Goal: Information Seeking & Learning: Find specific fact

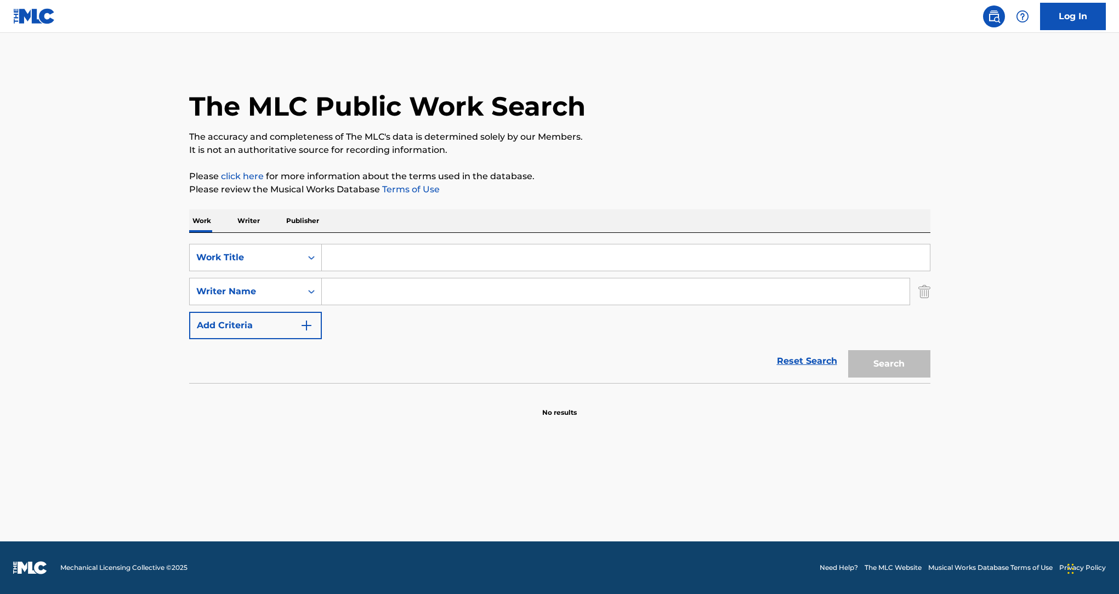
click at [421, 293] on input "Search Form" at bounding box center [616, 292] width 588 height 26
paste input "[PERSON_NAME]"
click at [410, 293] on input "[PERSON_NAME]" at bounding box center [616, 292] width 588 height 26
type input "[PERSON_NAME]"
click at [414, 275] on div "SearchWithCriteriae36b1f03-6d2e-41ea-a7cf-8d7086c6a6cf Work Title SearchWithCri…" at bounding box center [559, 291] width 741 height 95
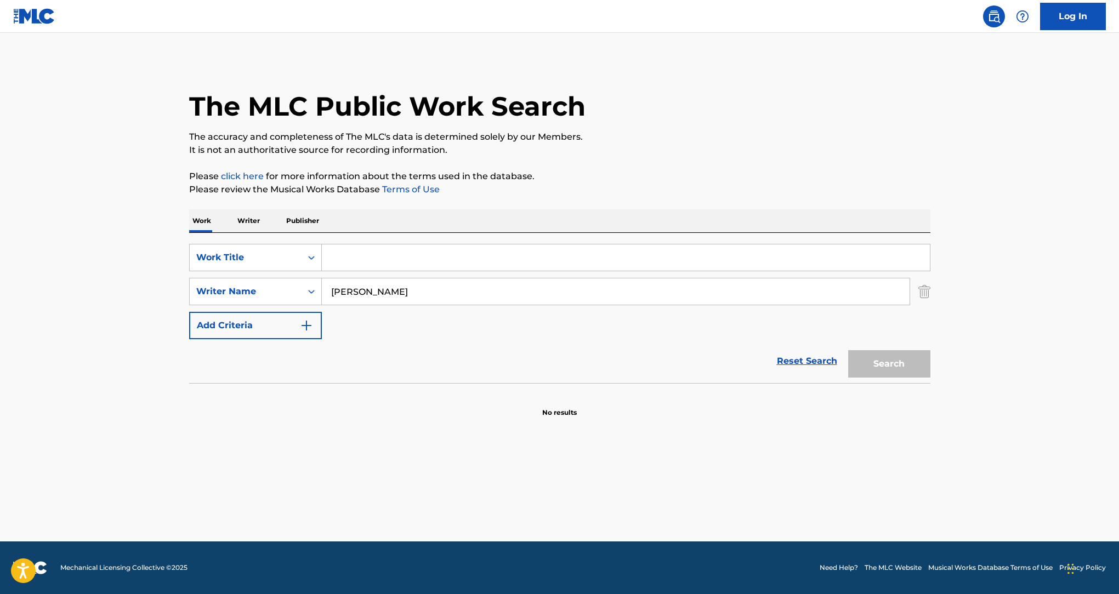
click at [412, 271] on div "Search Form" at bounding box center [626, 257] width 609 height 27
click at [412, 267] on input "Search Form" at bounding box center [626, 258] width 608 height 26
type input "I swear"
click at [848, 350] on button "Search" at bounding box center [889, 363] width 82 height 27
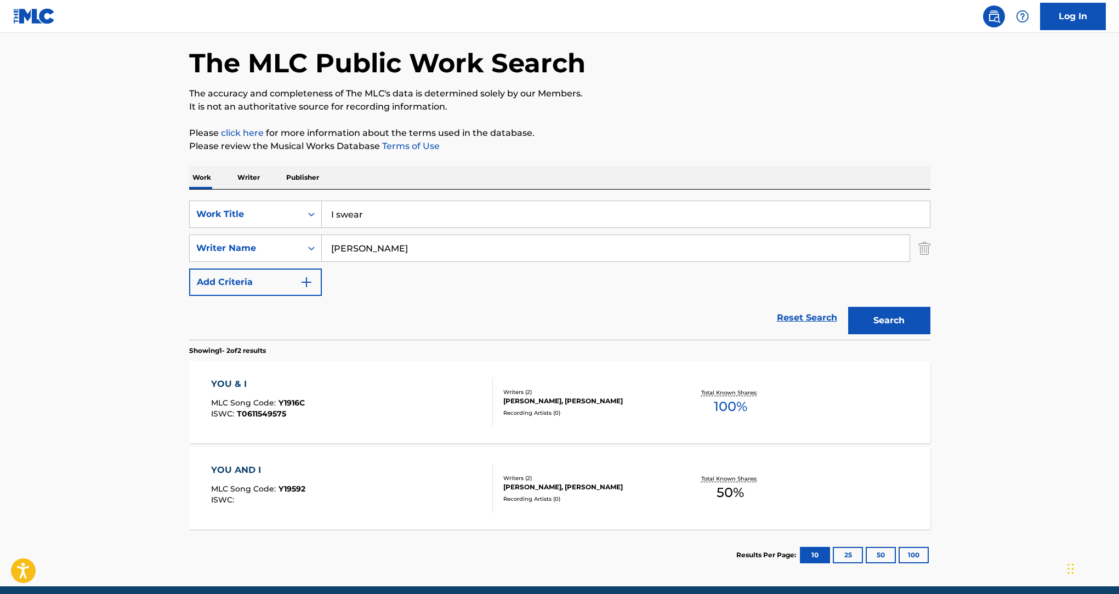
scroll to position [88, 0]
